Goal: Task Accomplishment & Management: Complete application form

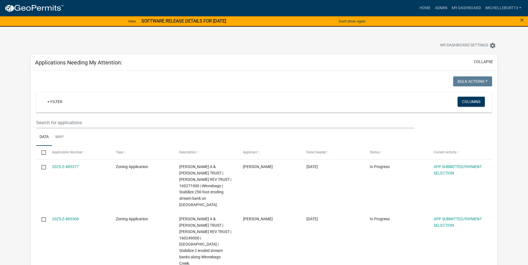
select select "3: 100"
click at [71, 122] on input "text" at bounding box center [225, 122] width 378 height 11
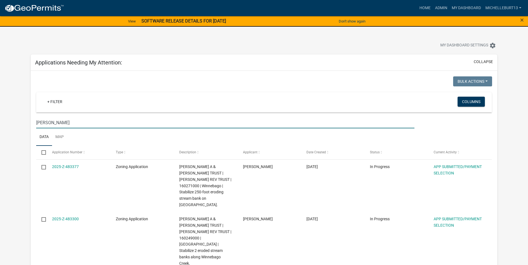
type input "[PERSON_NAME]"
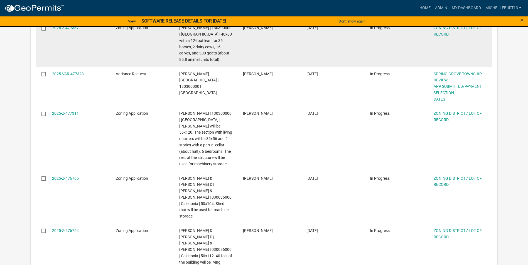
scroll to position [167, 0]
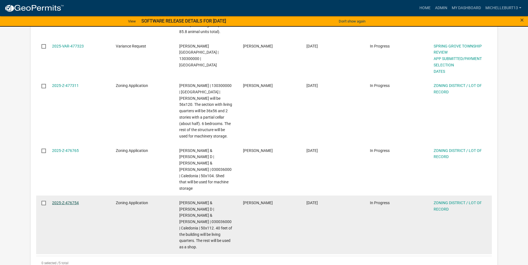
click at [63, 201] on link "2025-Z-476754" at bounding box center [65, 203] width 27 height 4
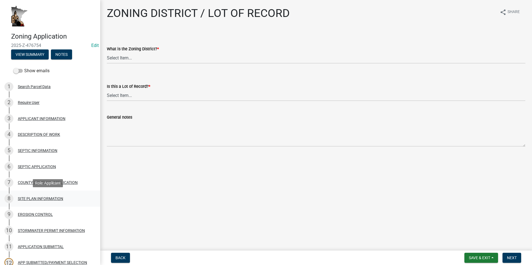
click at [45, 200] on div "SITE PLAN INFORMATION" at bounding box center [40, 199] width 45 height 4
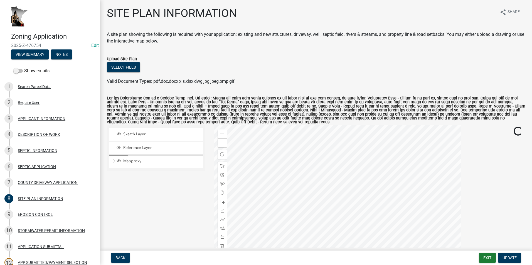
scroll to position [28, 0]
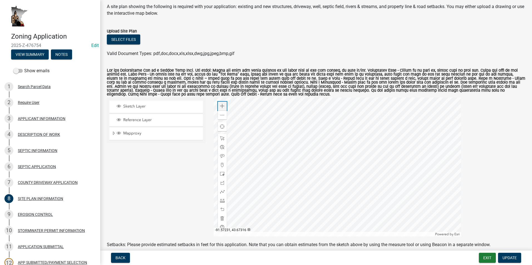
click at [221, 107] on span at bounding box center [222, 106] width 4 height 4
click at [303, 171] on div at bounding box center [337, 167] width 247 height 139
click at [220, 105] on span at bounding box center [222, 106] width 4 height 4
click at [305, 189] on div at bounding box center [337, 167] width 247 height 139
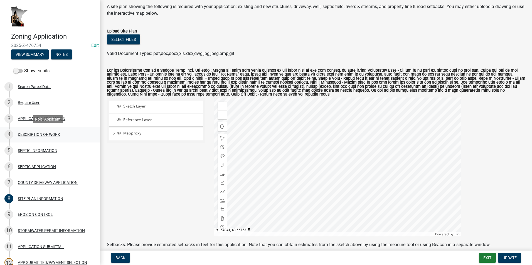
click at [28, 137] on div "4 DESCRIPTION OF WORK" at bounding box center [47, 134] width 87 height 9
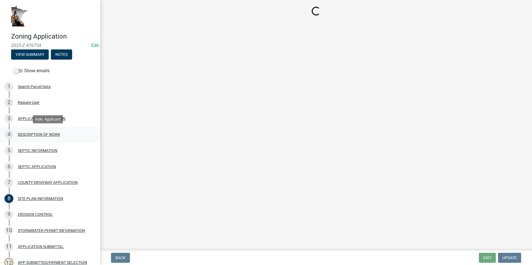
scroll to position [0, 0]
select select "ee49324e-6bbc-48fe-982e-4c2d7e8c1c0f"
select select "e929572a-d3c1-4656-a5cb-745867c8f3e2"
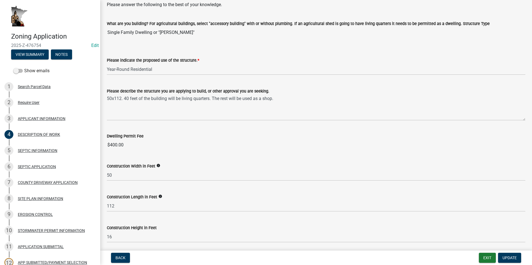
scroll to position [28, 0]
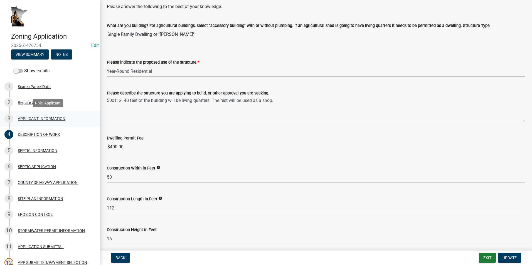
click at [22, 121] on div "3 APPLICANT INFORMATION" at bounding box center [47, 118] width 87 height 9
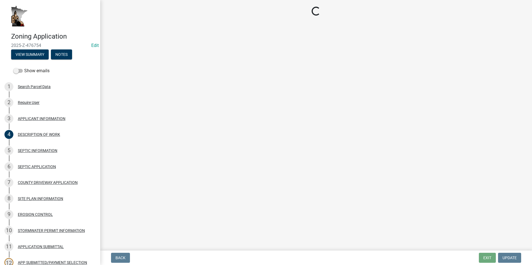
select select "3be5659b-6009-4b6d-bf31-975e417d46ce"
select select "d418ee59-edcf-45bb-b97d-869e37c126ed"
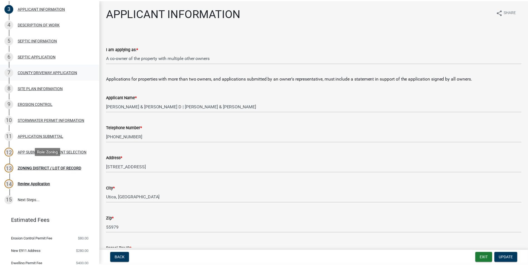
scroll to position [111, 0]
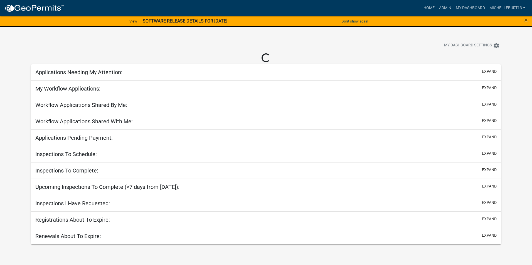
select select "3: 100"
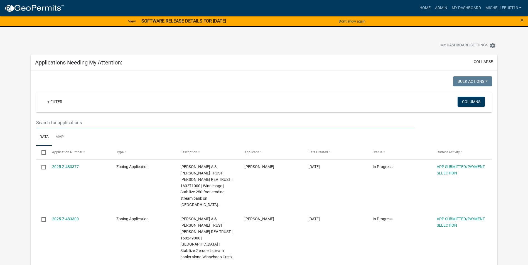
click at [63, 121] on input "text" at bounding box center [225, 122] width 378 height 11
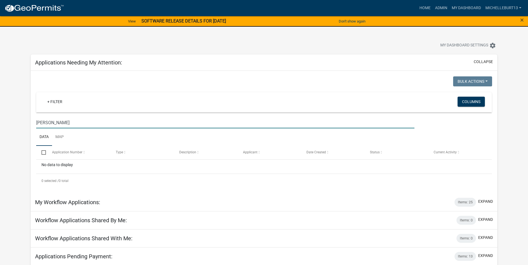
click at [47, 123] on input "[PERSON_NAME]" at bounding box center [225, 122] width 378 height 11
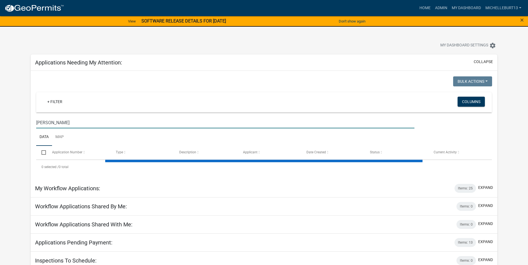
type input "[PERSON_NAME]"
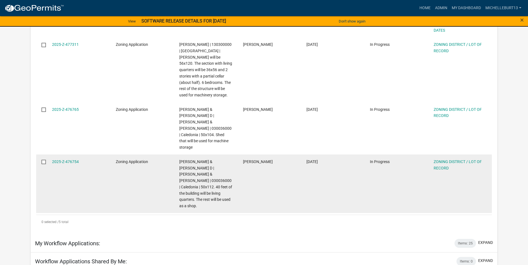
scroll to position [195, 0]
